Goal: Check status: Check status

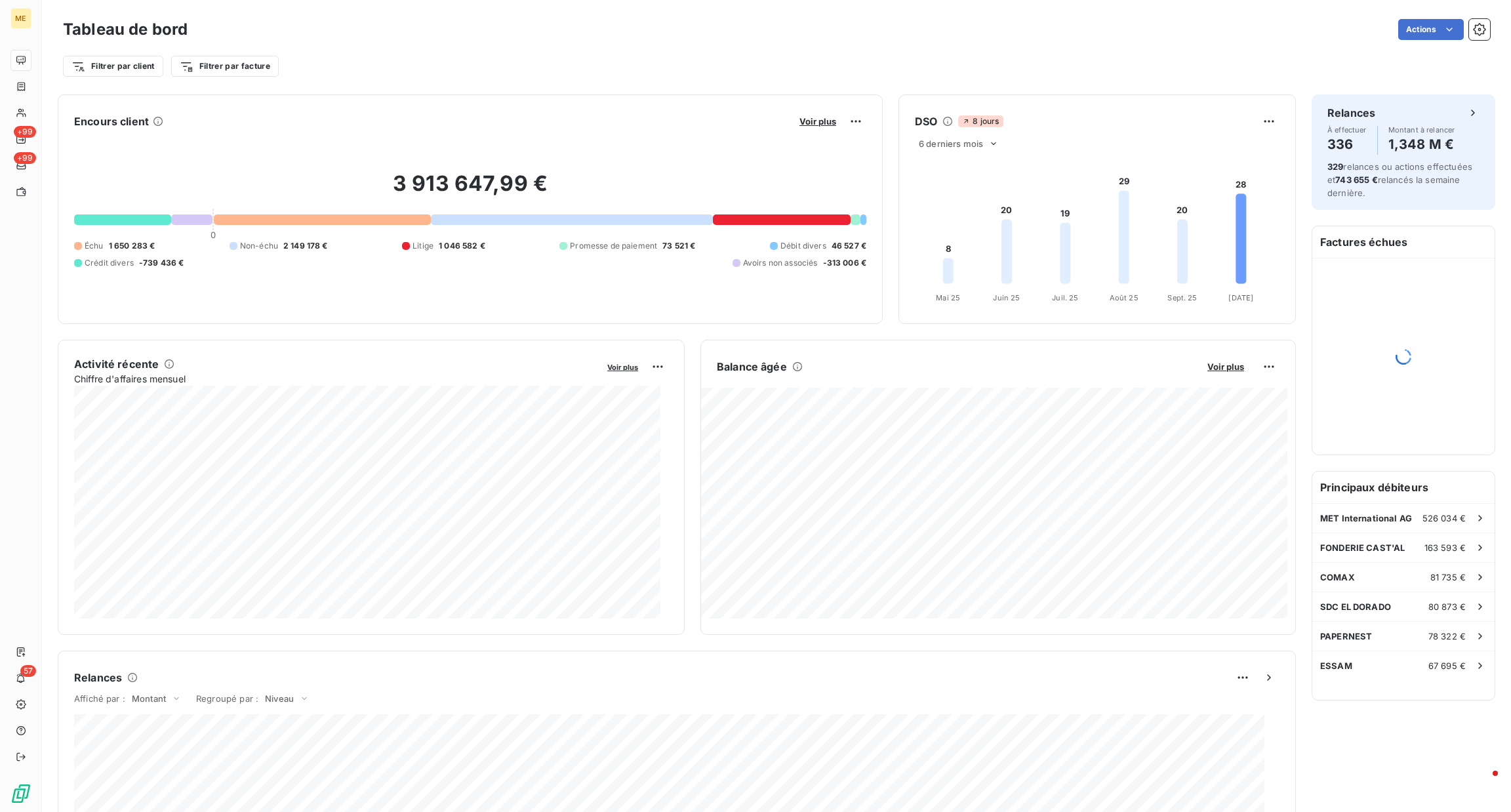
click at [805, 127] on button "Voir plus" at bounding box center [818, 121] width 45 height 11
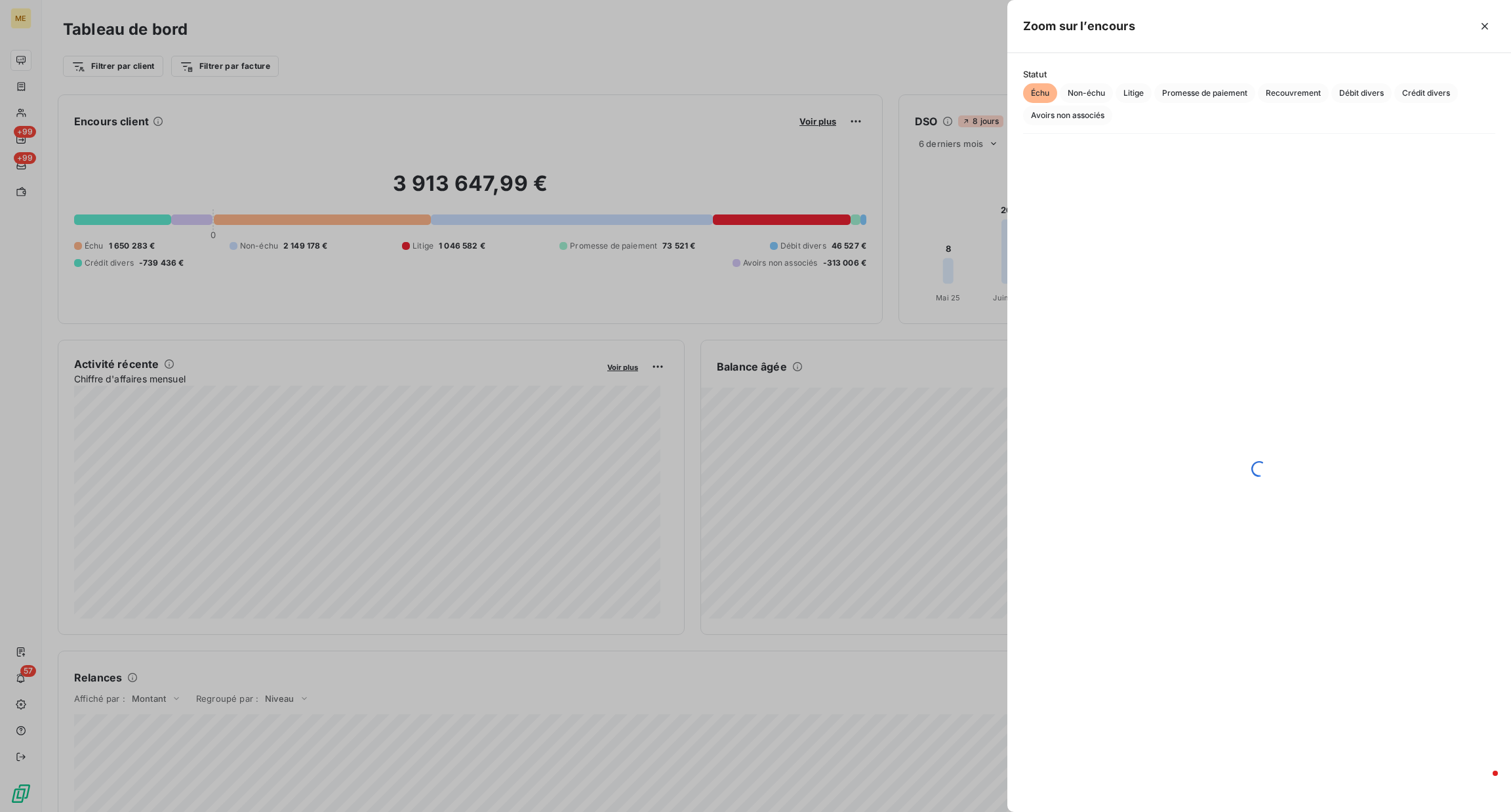
click at [806, 122] on div at bounding box center [755, 406] width 1511 height 812
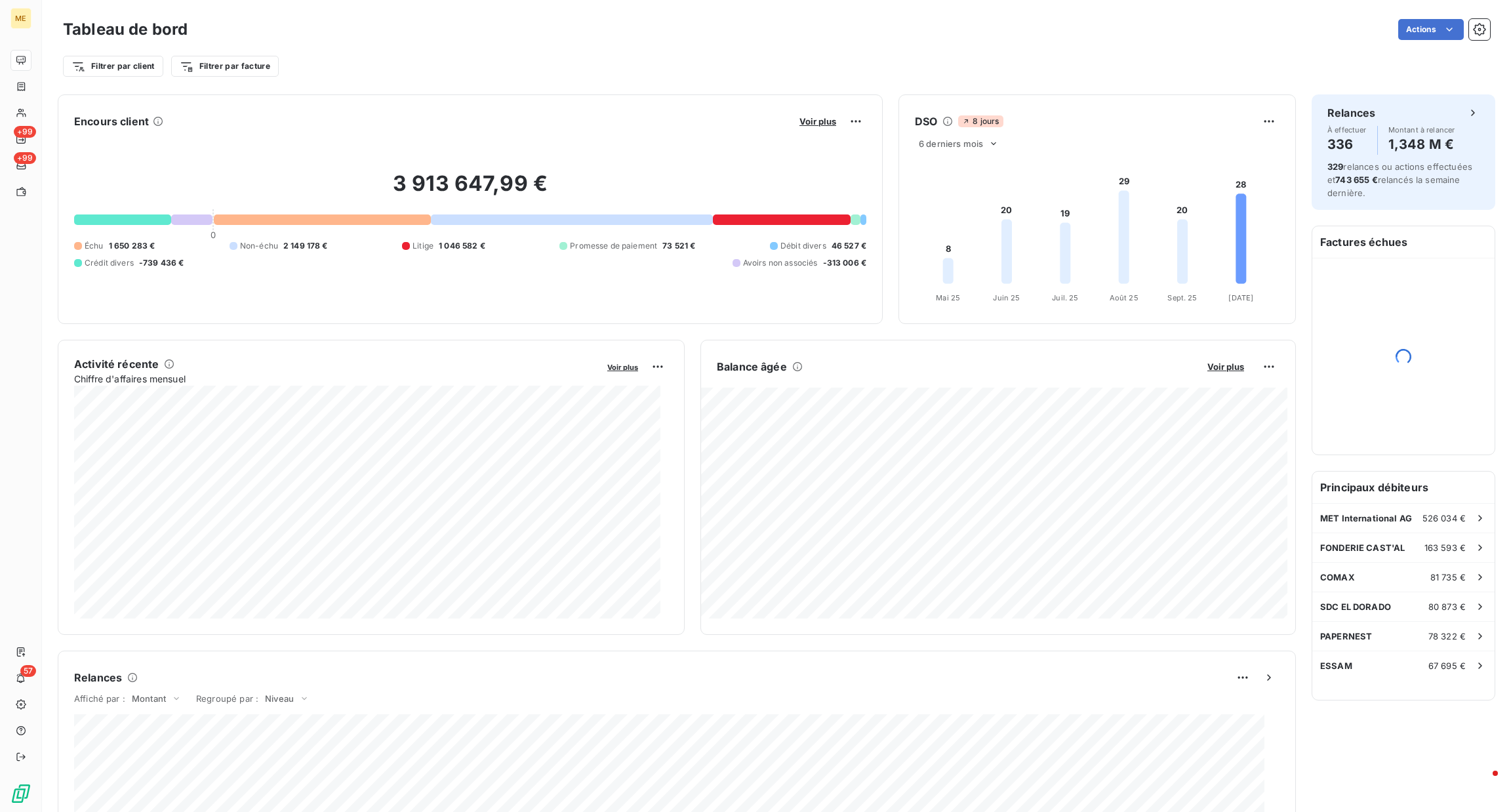
click at [806, 122] on span "Voir plus" at bounding box center [818, 121] width 37 height 11
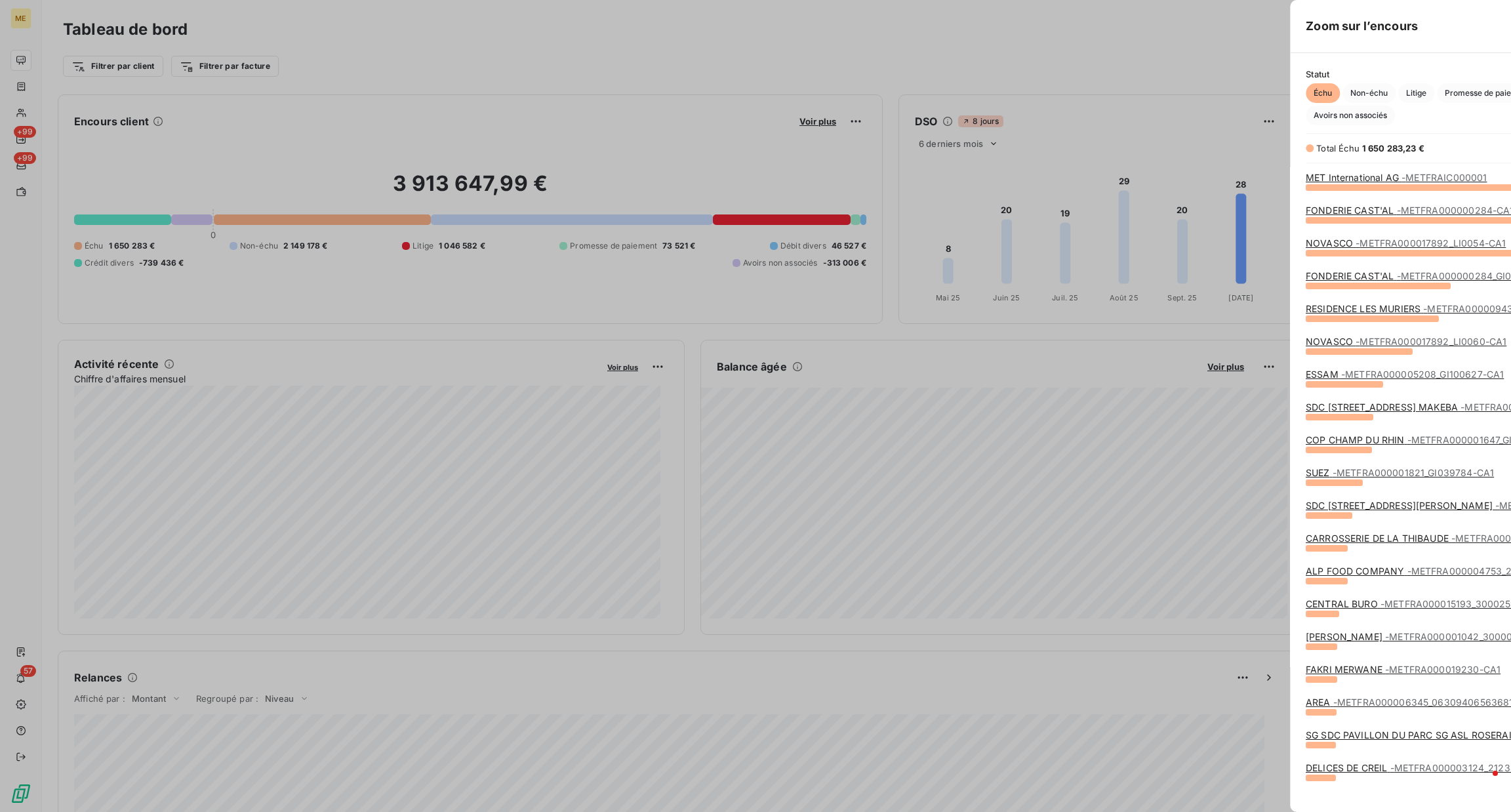
scroll to position [797, 488]
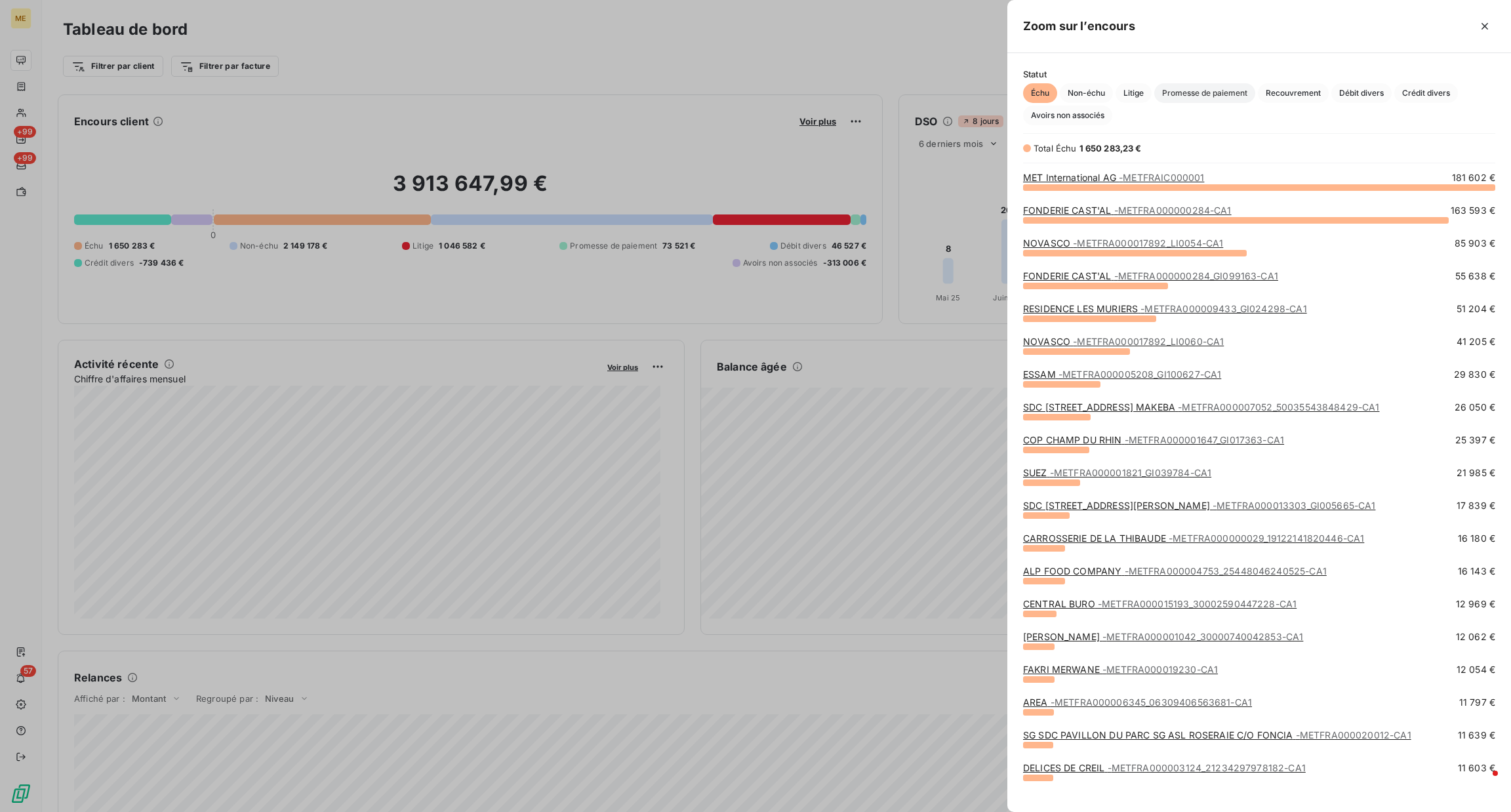
click at [1244, 102] on span "Promesse de paiement" at bounding box center [1205, 93] width 101 height 20
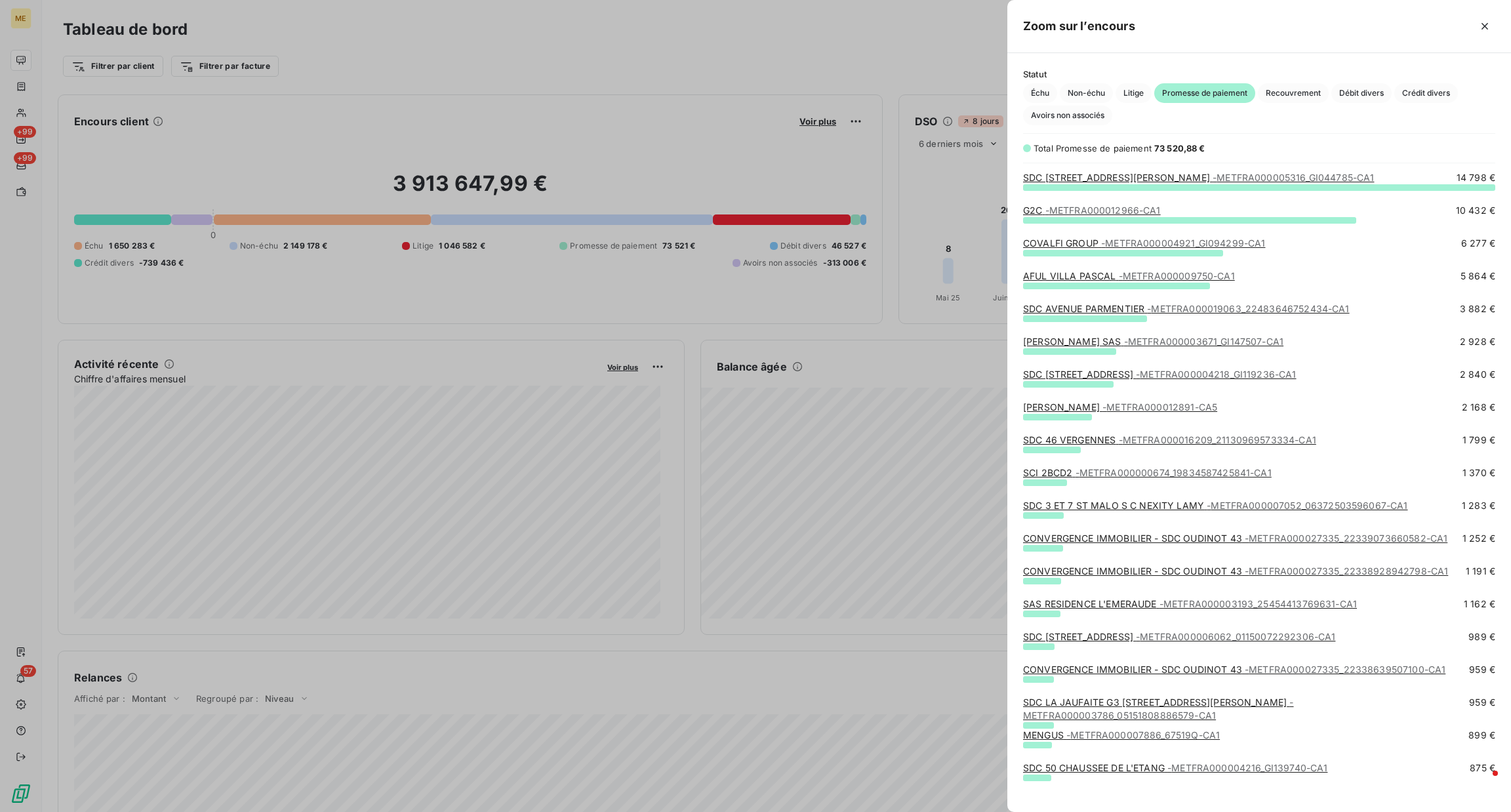
scroll to position [611, 488]
click at [674, 329] on div at bounding box center [755, 406] width 1511 height 812
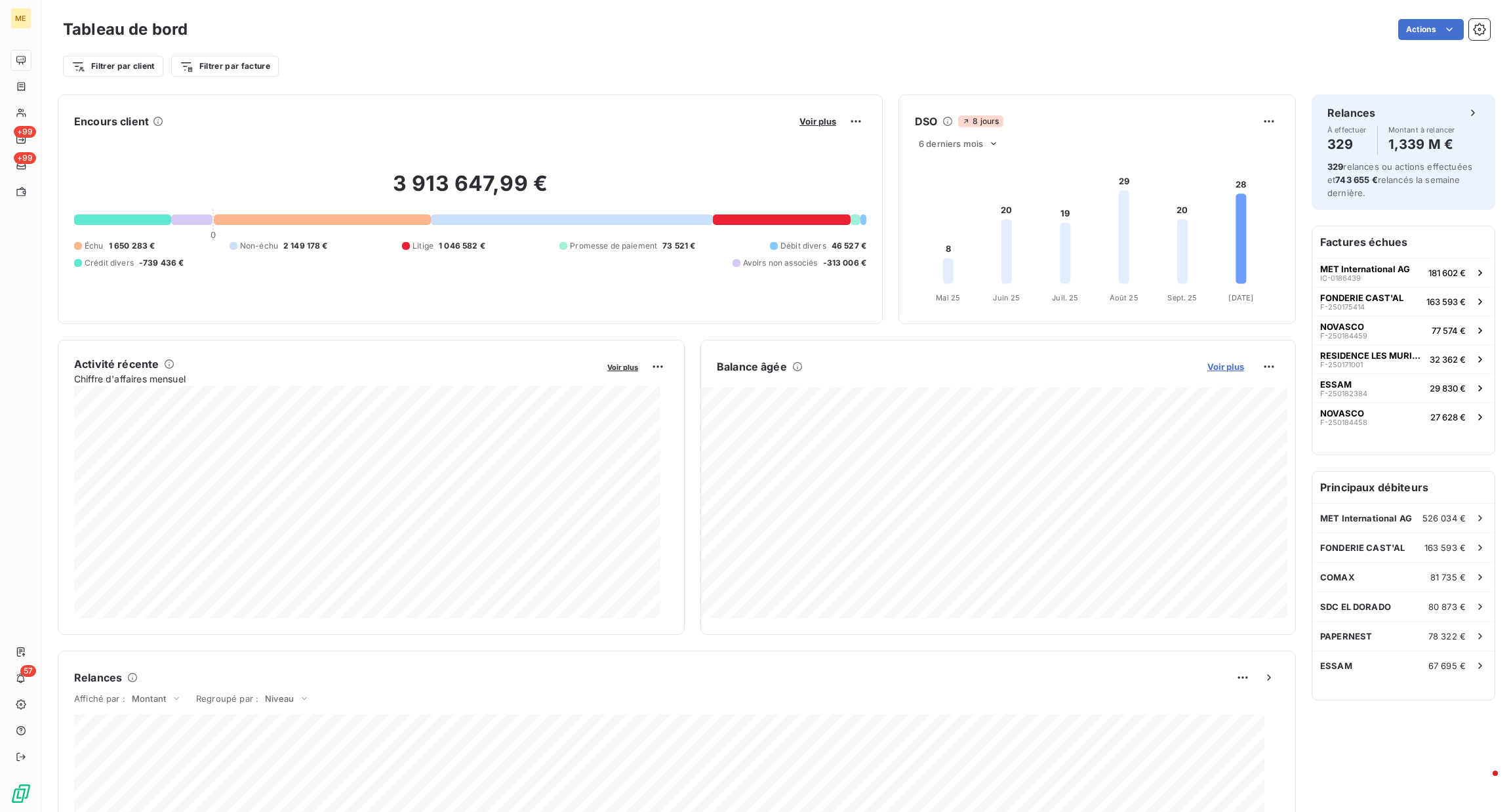
click at [1217, 364] on span "Voir plus" at bounding box center [1226, 366] width 37 height 11
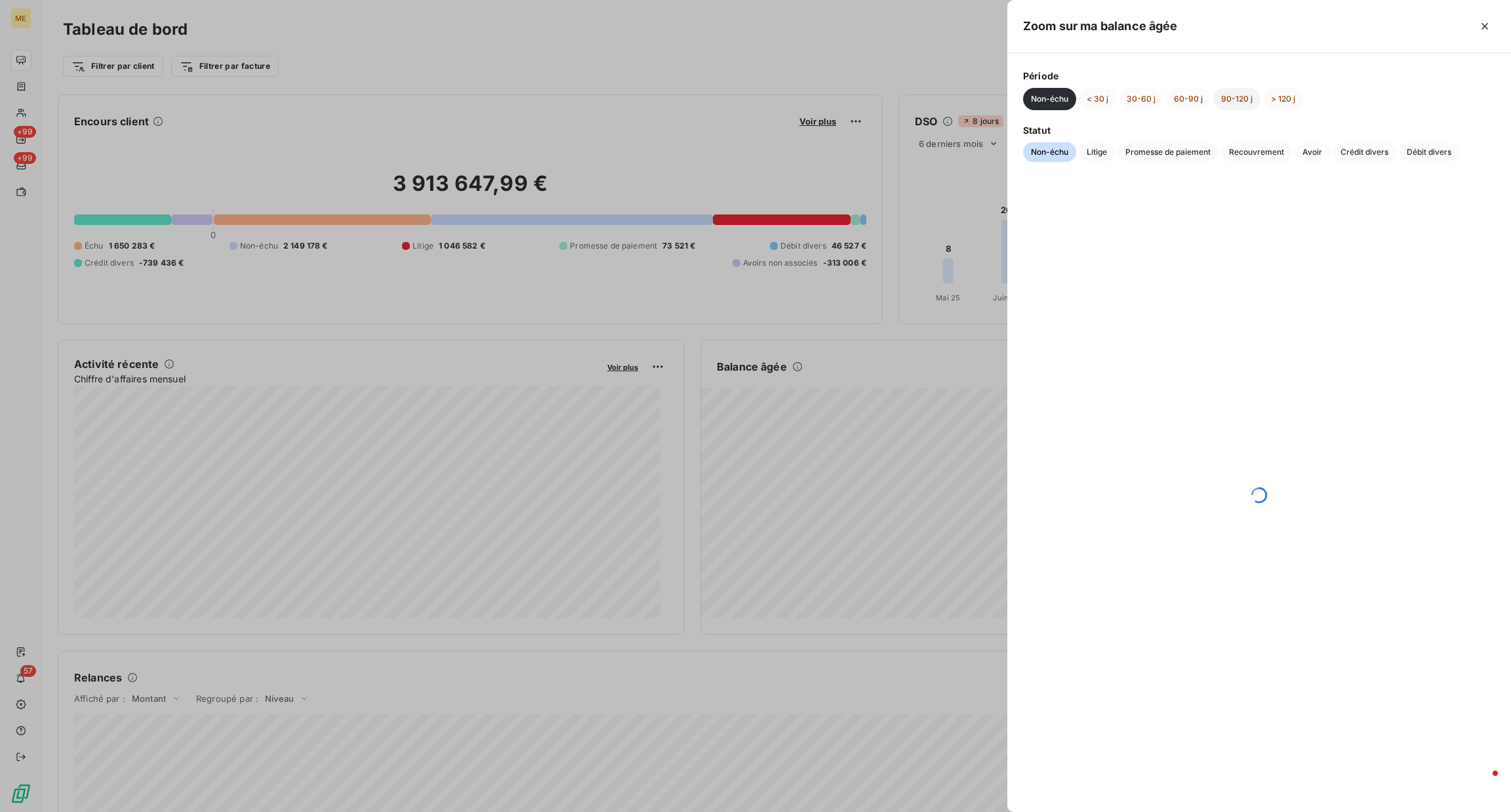
click at [1235, 95] on button "90-120 j" at bounding box center [1237, 99] width 47 height 22
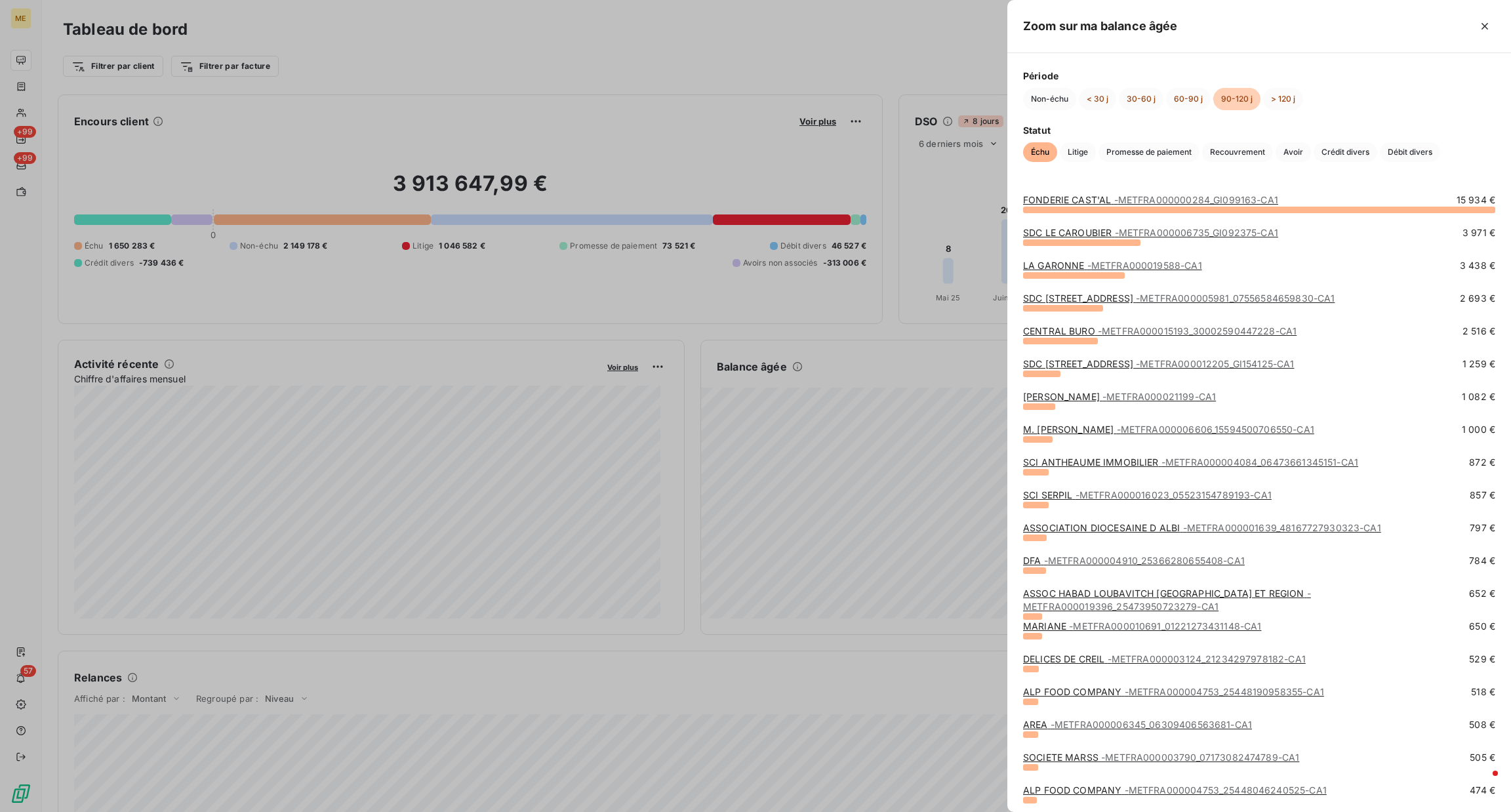
click at [1147, 365] on link "SDC [STREET_ADDRESS] - METFRA000012205_GI154125-CA1" at bounding box center [1159, 364] width 272 height 11
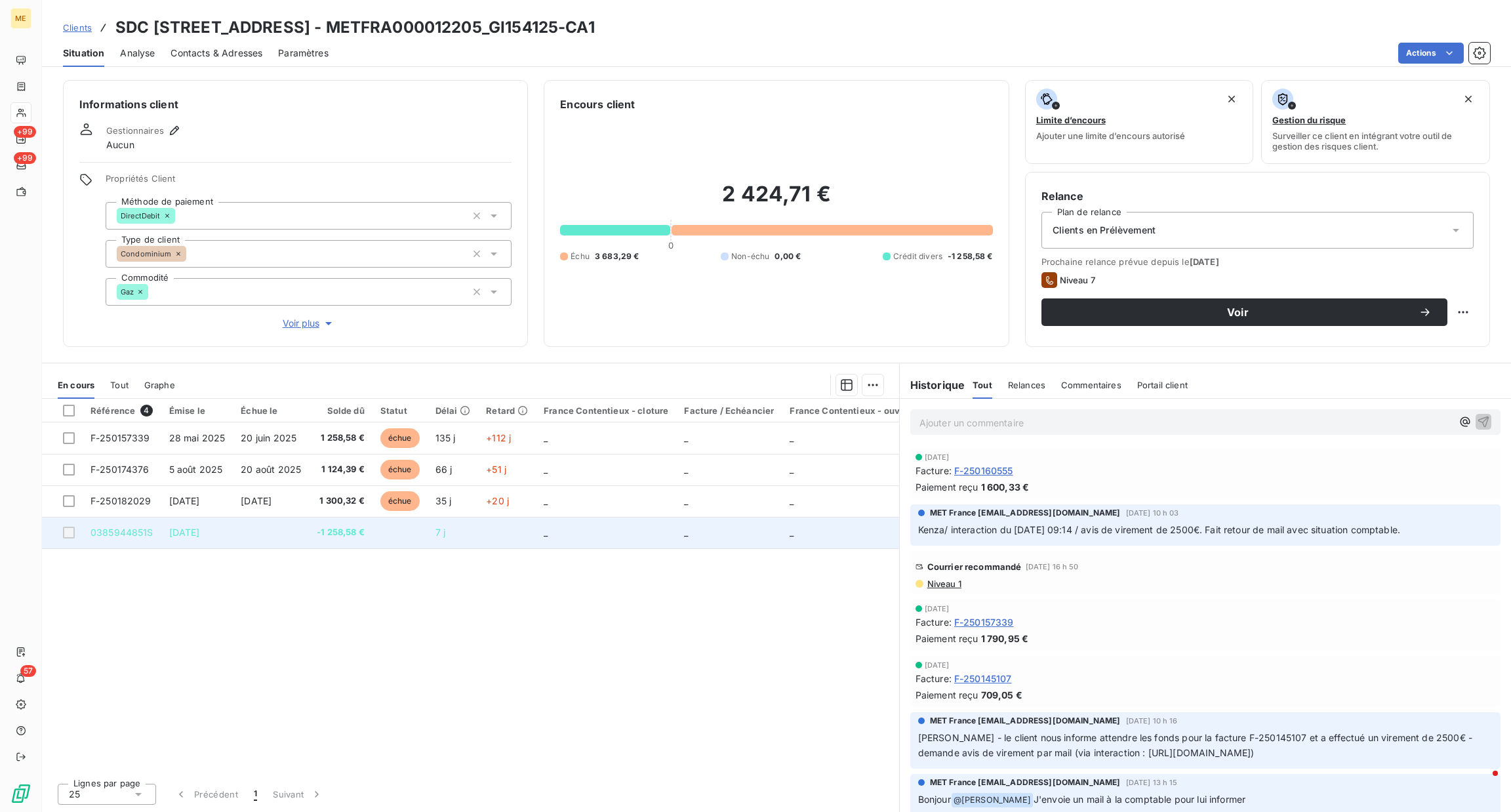
click at [63, 531] on div at bounding box center [68, 532] width 11 height 11
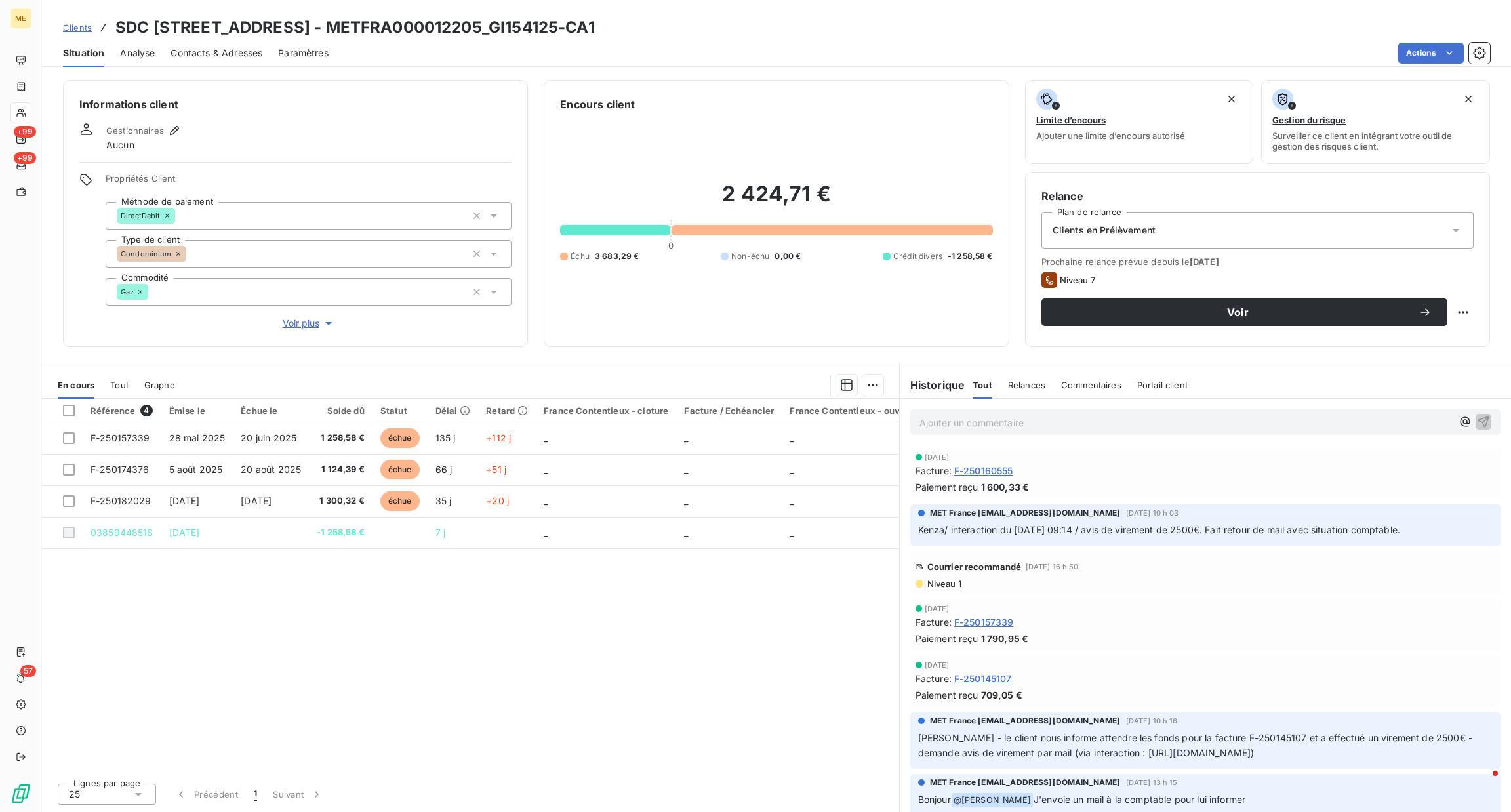
drag, startPoint x: 1180, startPoint y: 434, endPoint x: 1178, endPoint y: 422, distance: 12.2
click at [1180, 430] on div "Ajouter un commentaire ﻿" at bounding box center [1205, 421] width 590 height 25
click at [1178, 422] on p "Ajouter un commentaire ﻿" at bounding box center [1186, 422] width 532 height 16
click at [119, 387] on span "Tout" at bounding box center [119, 385] width 19 height 11
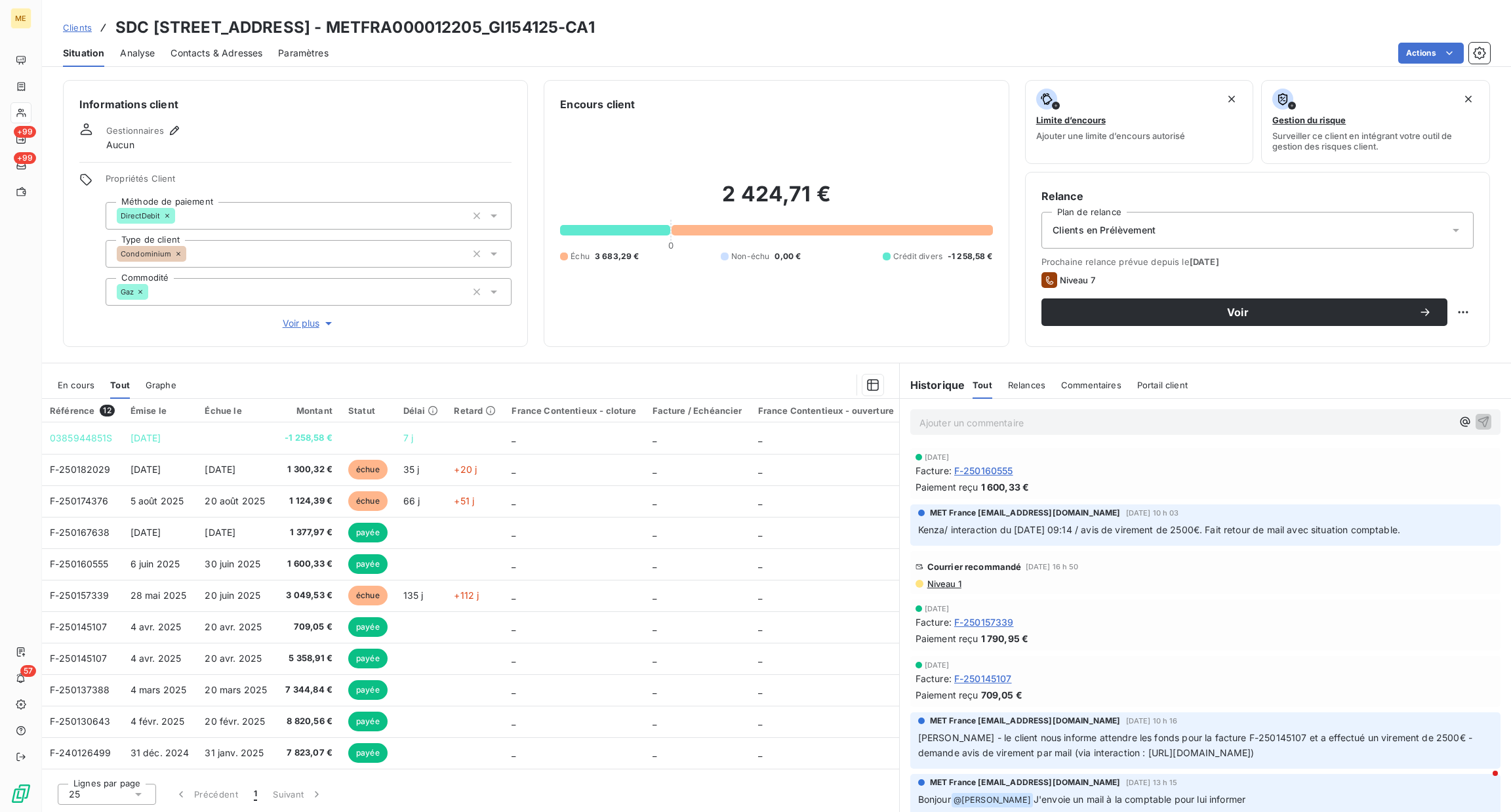
click at [92, 384] on span "En cours" at bounding box center [76, 385] width 37 height 11
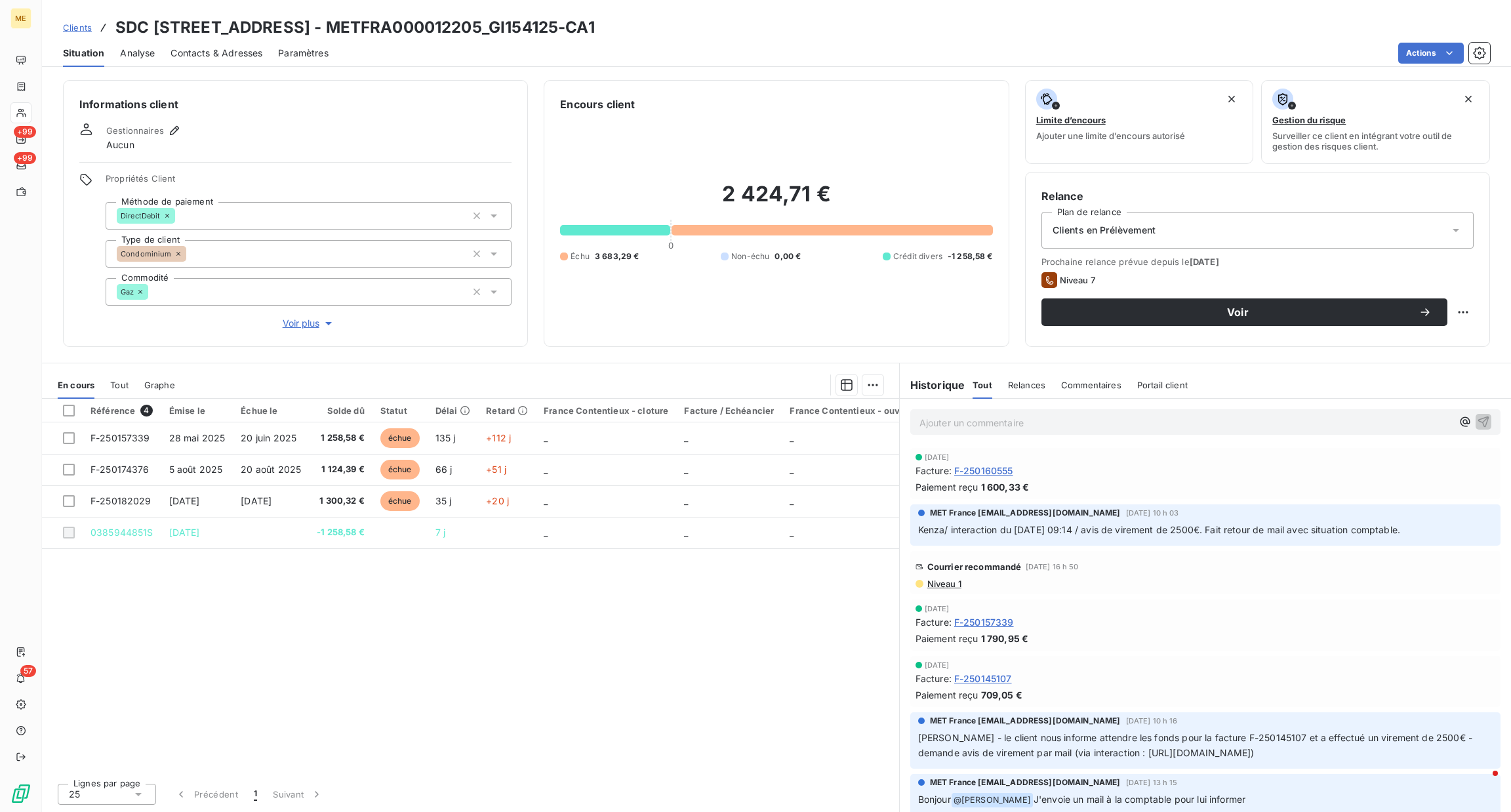
click at [957, 418] on p "Ajouter un commentaire ﻿" at bounding box center [1186, 422] width 532 height 16
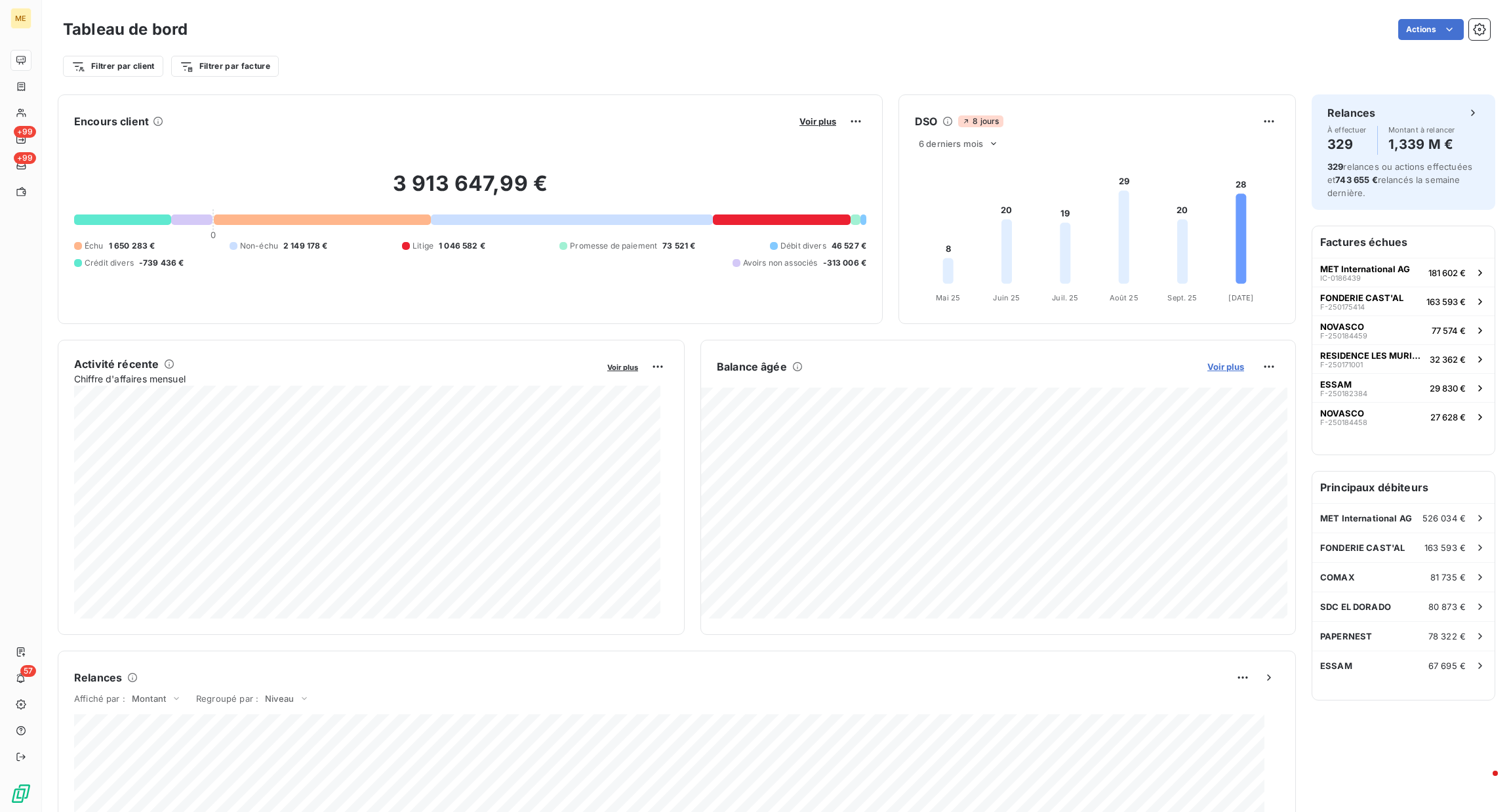
click at [1212, 364] on span "Voir plus" at bounding box center [1226, 366] width 37 height 11
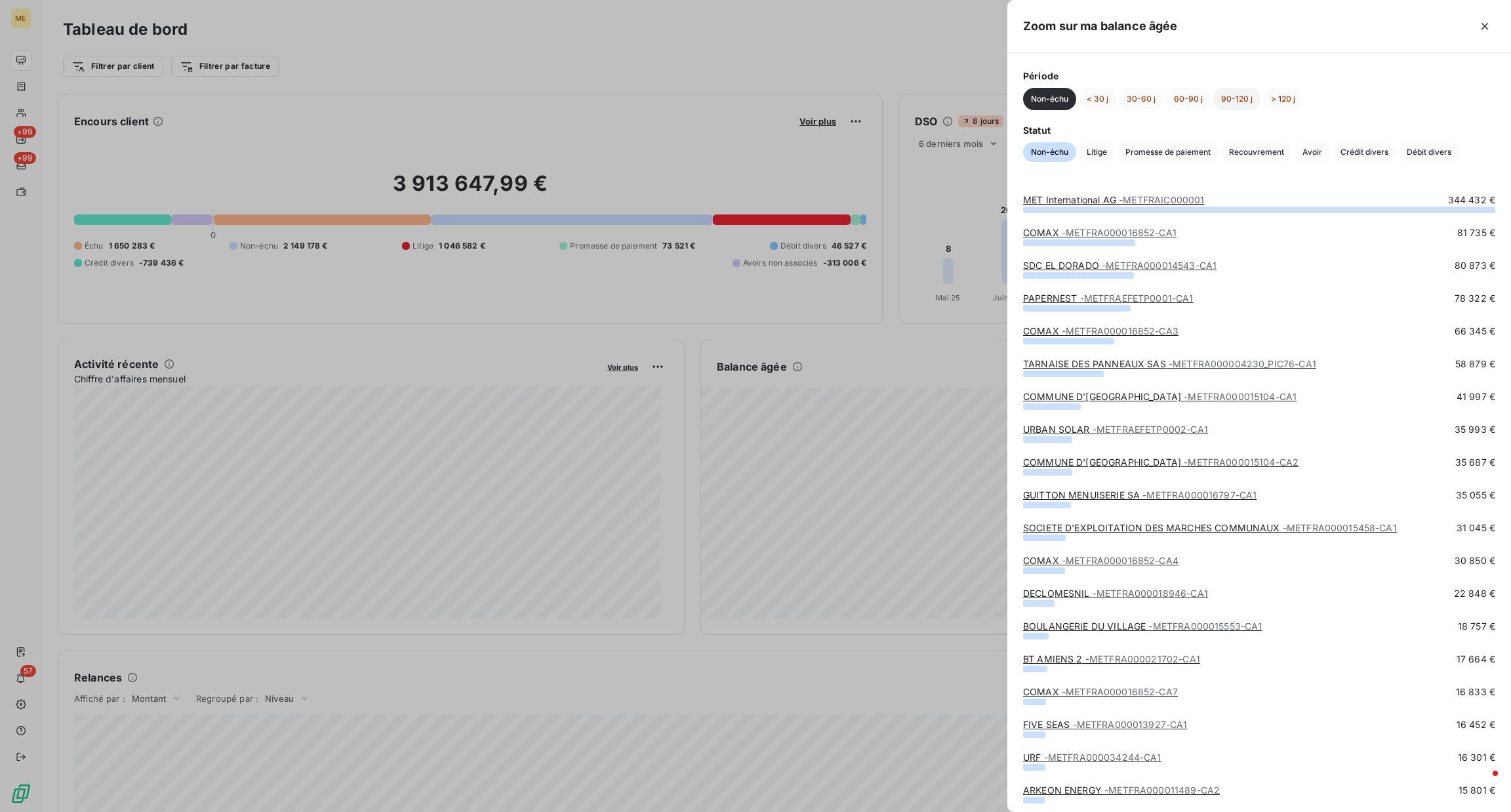
click at [1226, 95] on button "90-120 j" at bounding box center [1237, 99] width 47 height 22
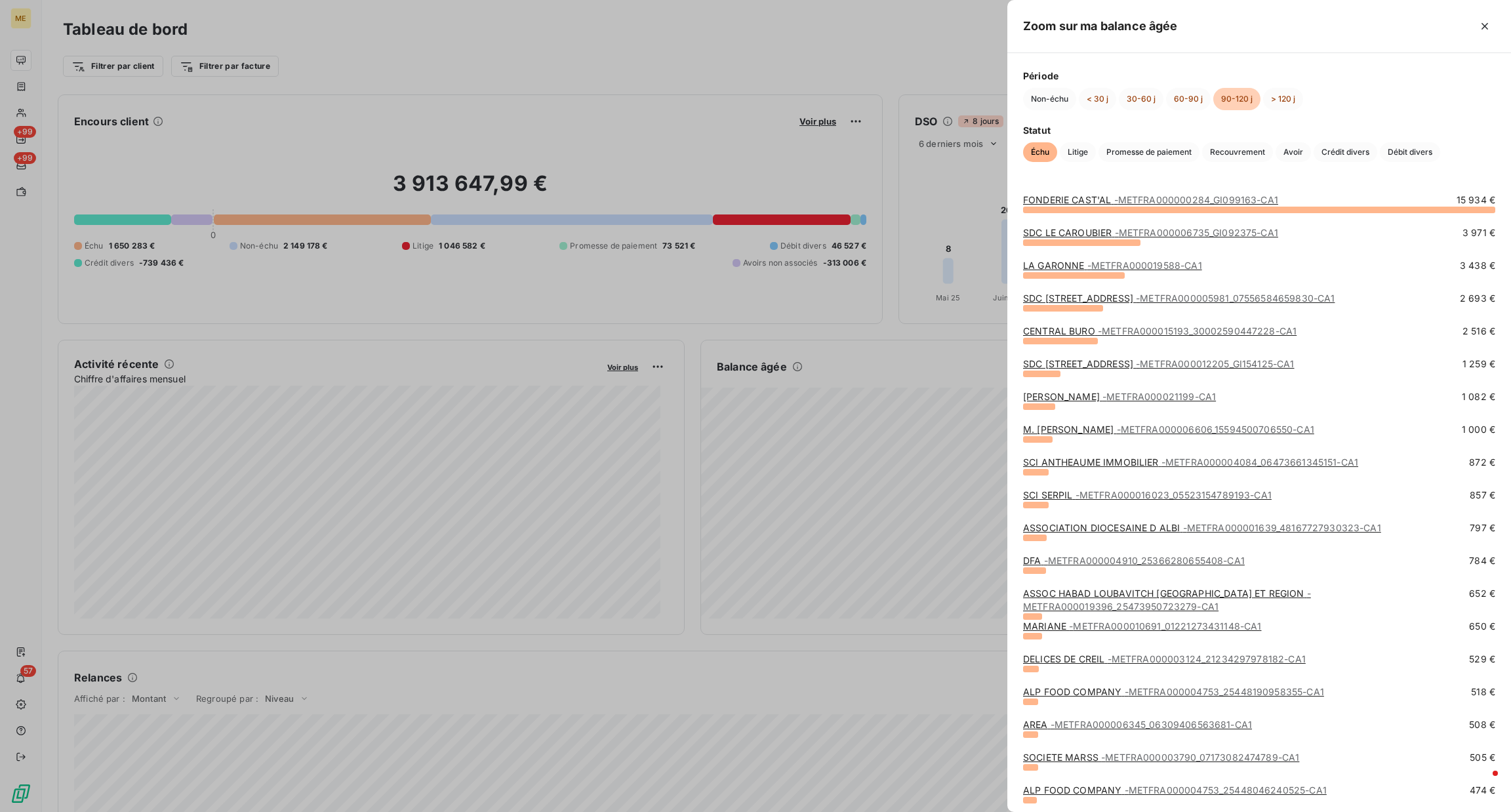
click at [1144, 330] on span "- METFRA000015193_30002590447228-CA1" at bounding box center [1197, 331] width 199 height 11
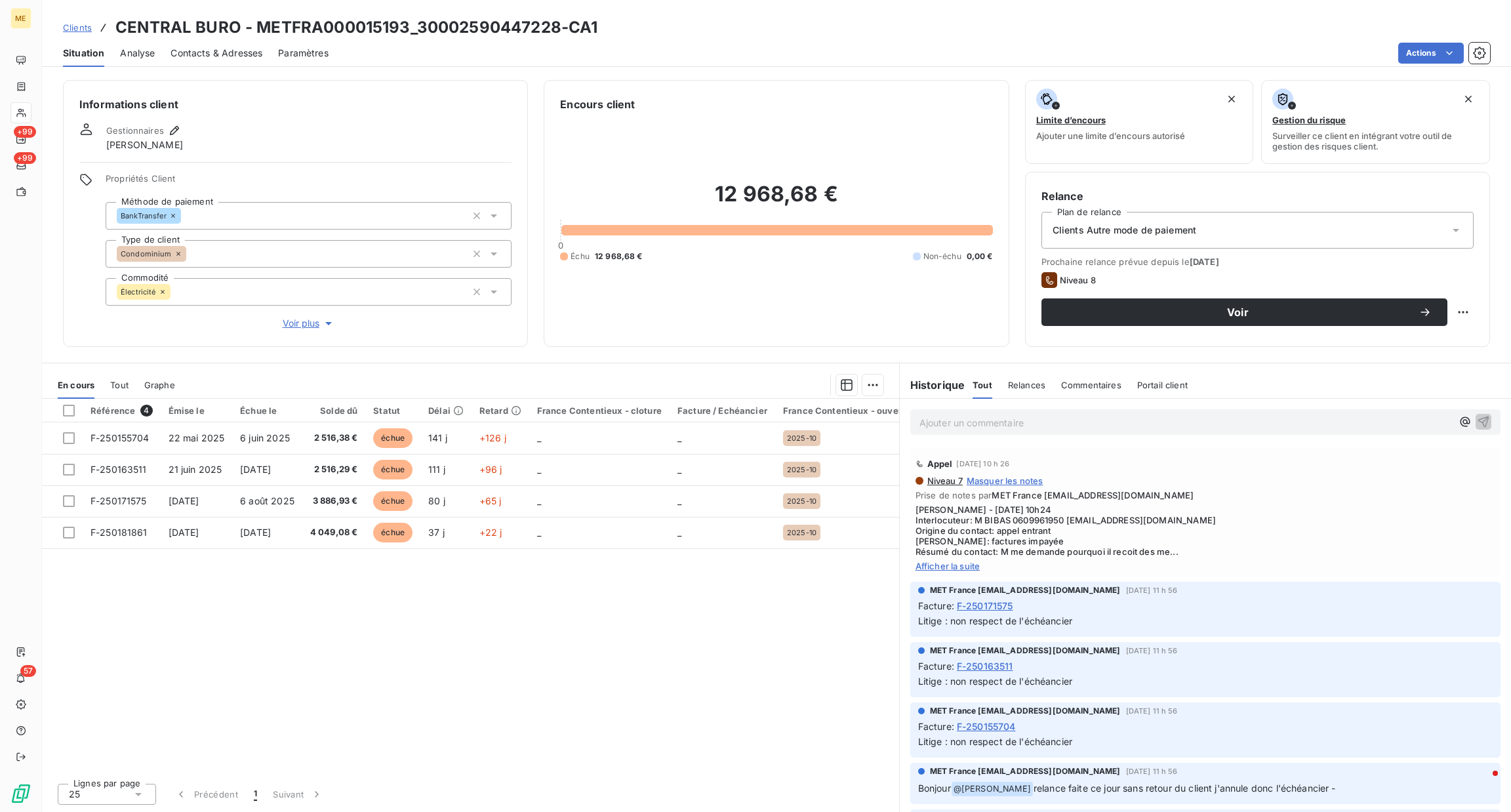
click at [1109, 405] on div "Ajouter un commentaire ﻿" at bounding box center [1206, 421] width 612 height 46
click at [1111, 411] on div "Ajouter un commentaire ﻿" at bounding box center [1205, 421] width 590 height 25
click at [1115, 417] on p "Ajouter un commentaire ﻿" at bounding box center [1186, 422] width 532 height 16
click at [934, 567] on span "Afficher la suite" at bounding box center [1205, 566] width 580 height 11
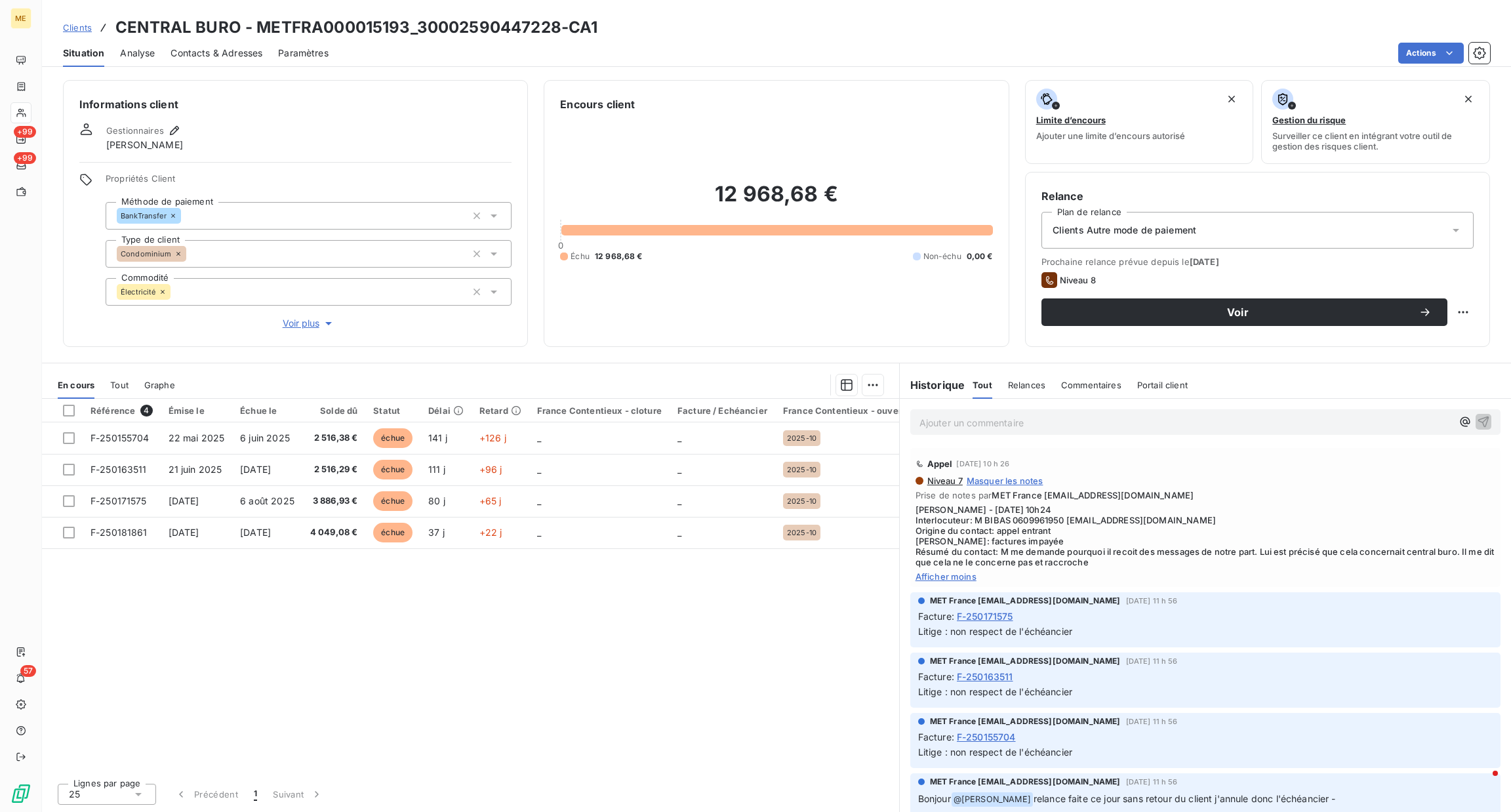
click at [1054, 427] on p "Ajouter un commentaire ﻿" at bounding box center [1186, 422] width 532 height 16
click at [310, 328] on span "Voir plus" at bounding box center [309, 324] width 52 height 13
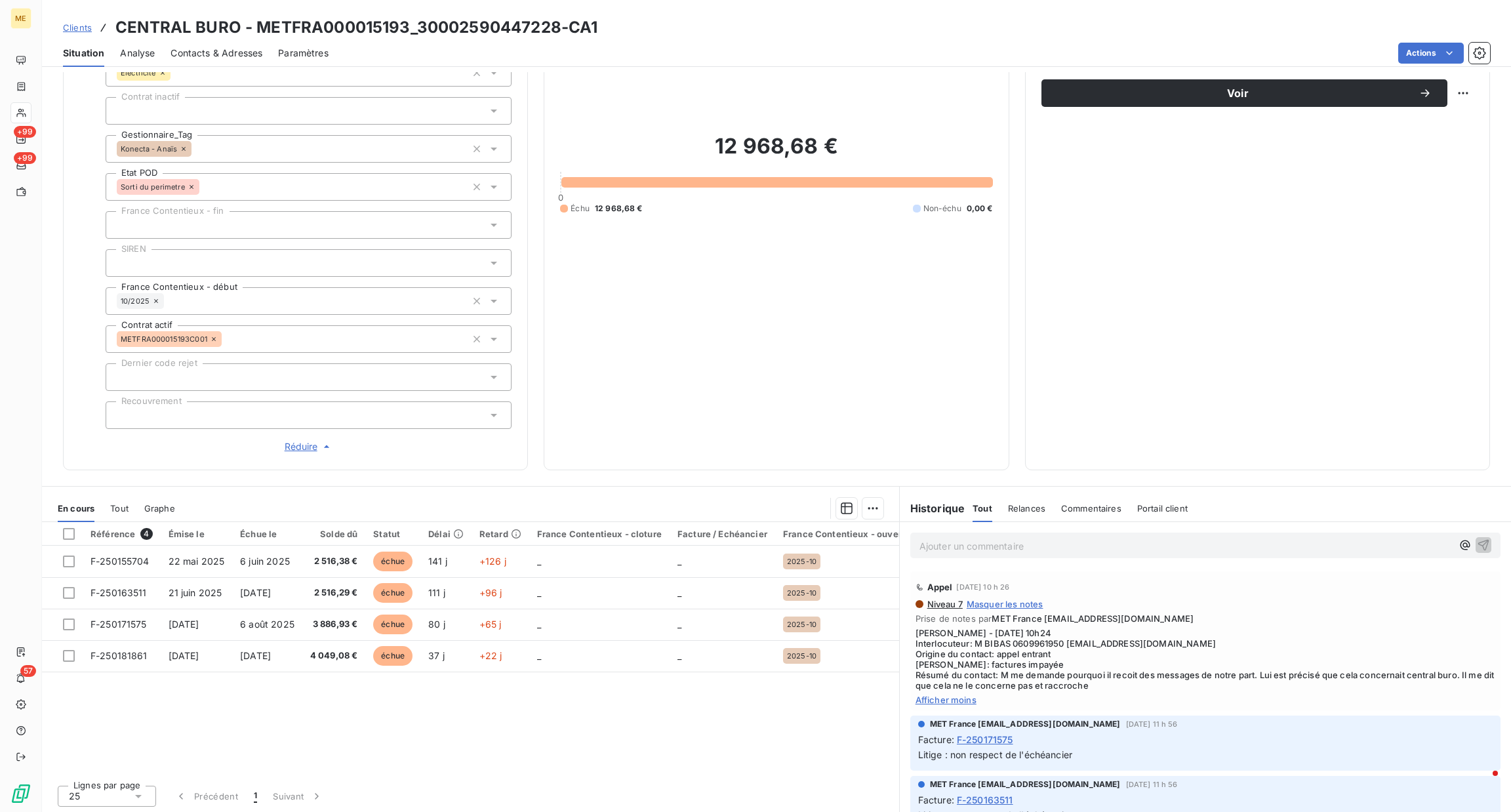
scroll to position [221, 0]
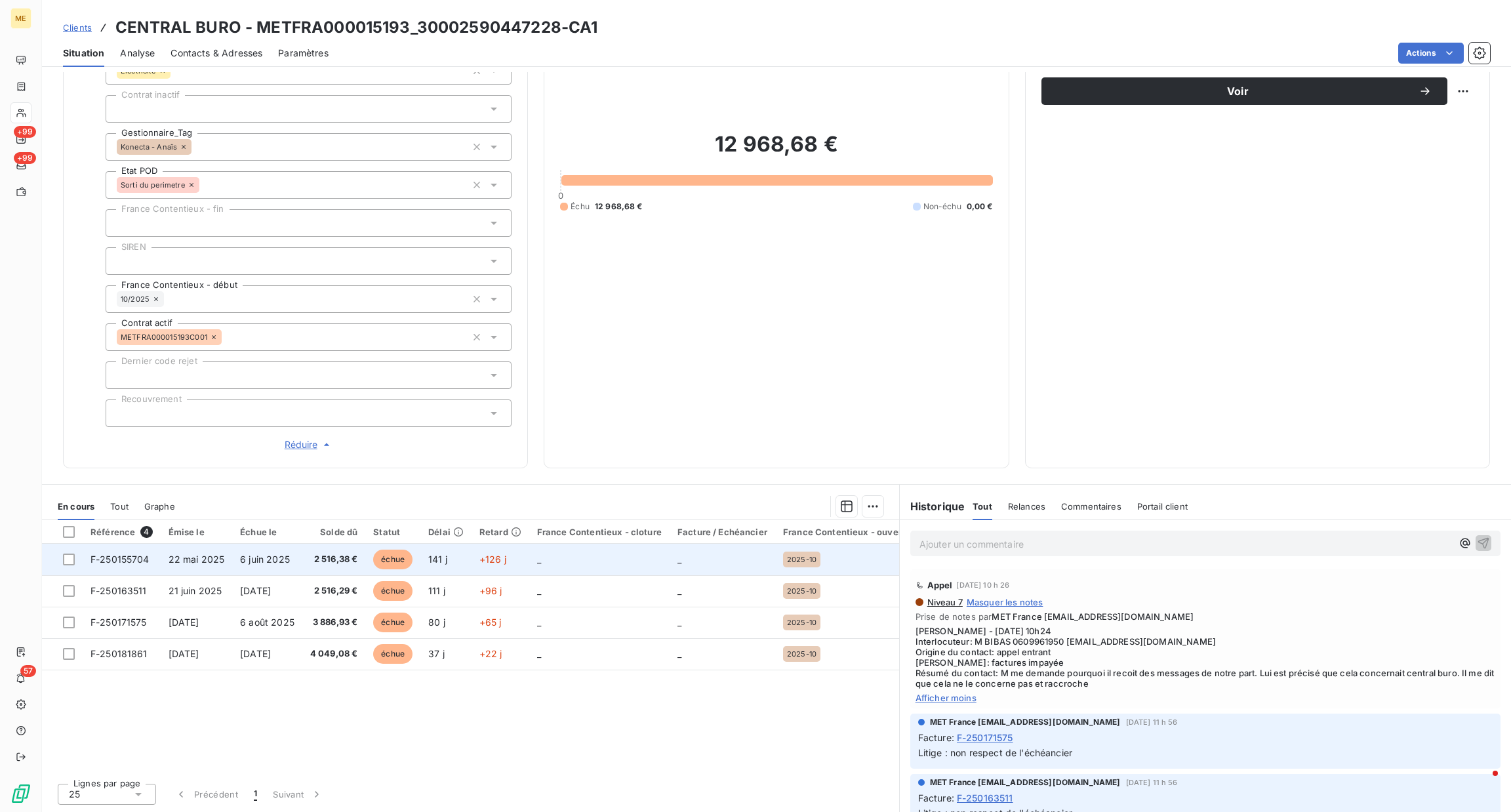
click at [214, 558] on span "22 mai 2025" at bounding box center [197, 559] width 56 height 11
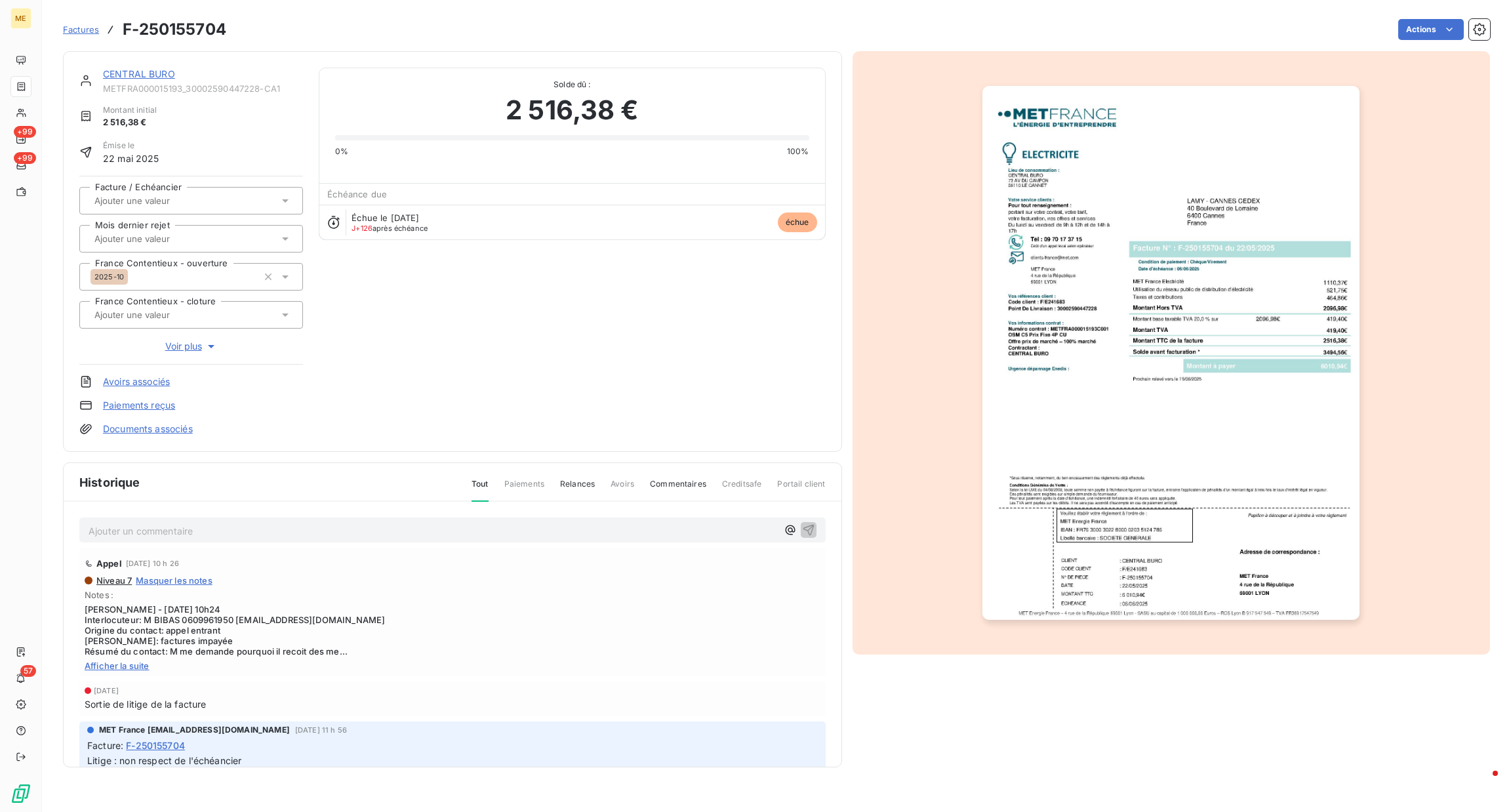
click at [1080, 214] on img "button" at bounding box center [1171, 352] width 378 height 534
